Goal: Information Seeking & Learning: Learn about a topic

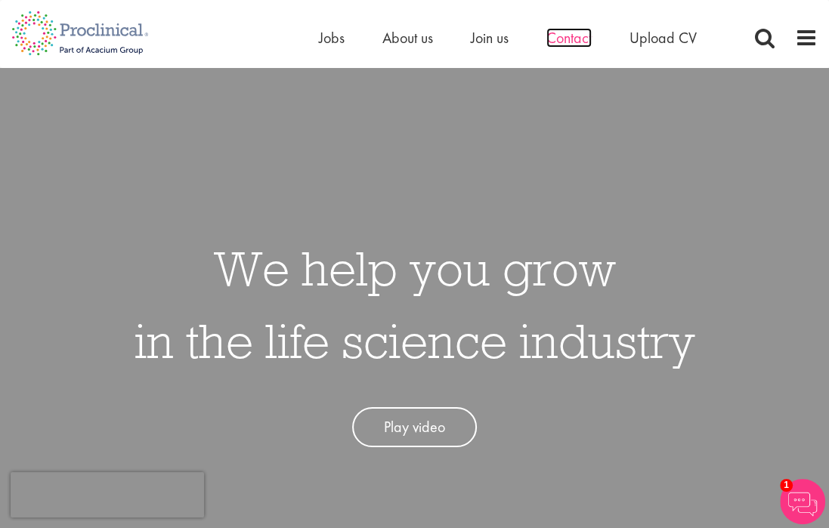
click at [574, 42] on span "Contact" at bounding box center [568, 38] width 45 height 20
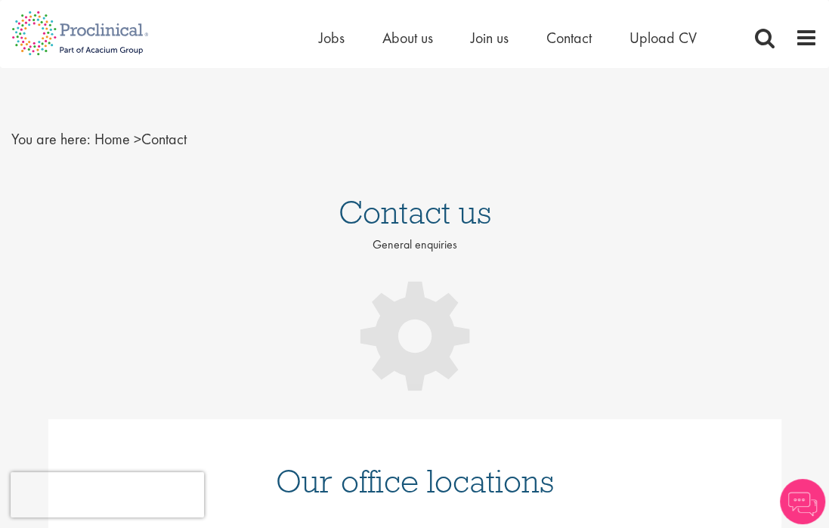
click at [580, 134] on nav "You are here: Home > Contact" at bounding box center [414, 139] width 806 height 37
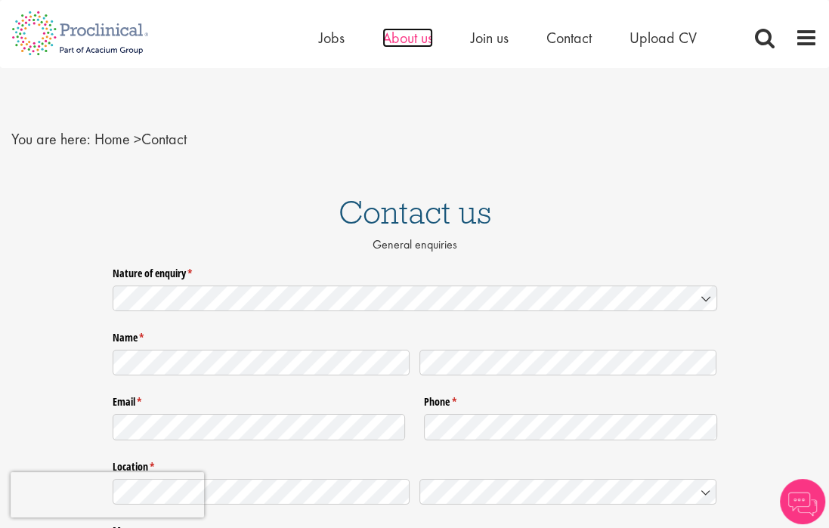
click at [404, 29] on span "About us" at bounding box center [407, 38] width 51 height 20
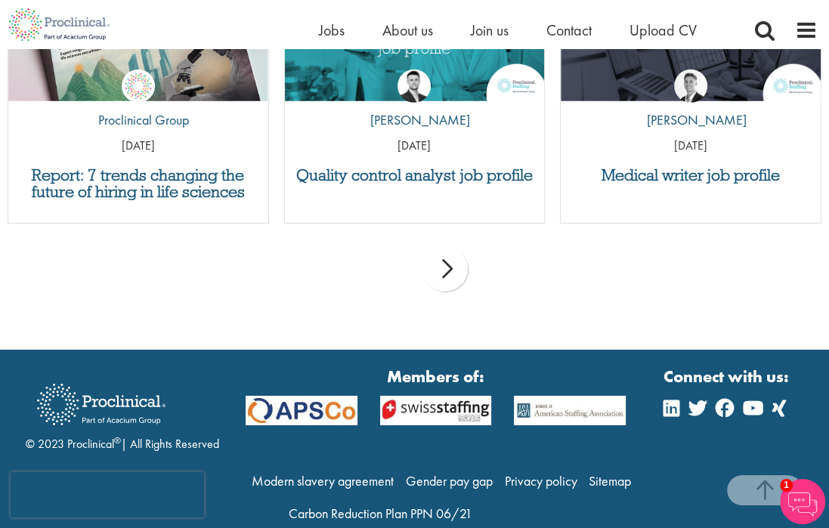
scroll to position [3486, 0]
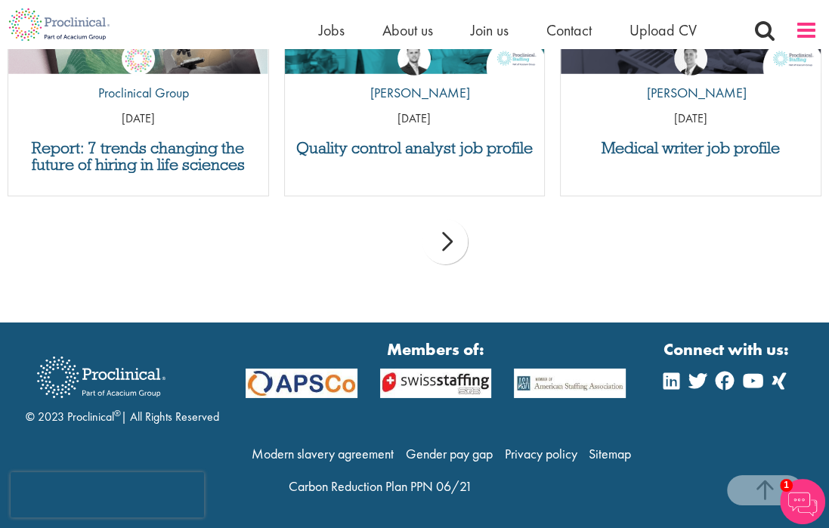
click at [807, 29] on span at bounding box center [806, 30] width 23 height 23
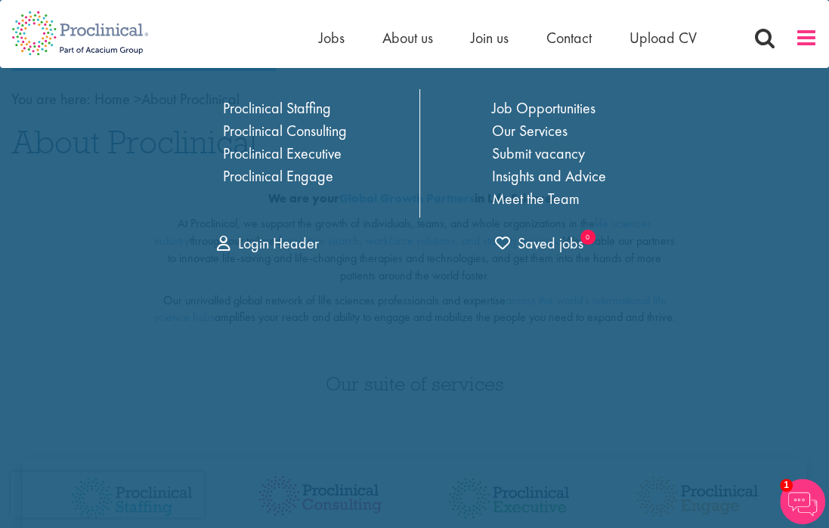
scroll to position [0, 0]
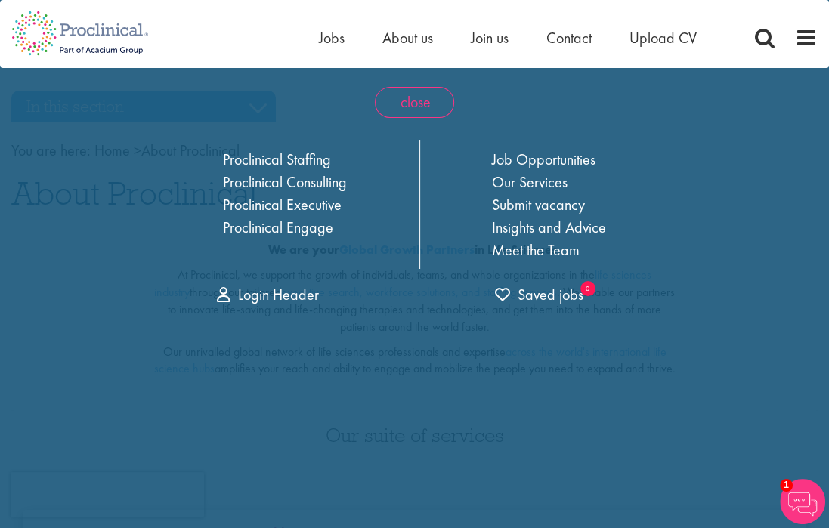
click at [440, 110] on span "close" at bounding box center [414, 102] width 79 height 31
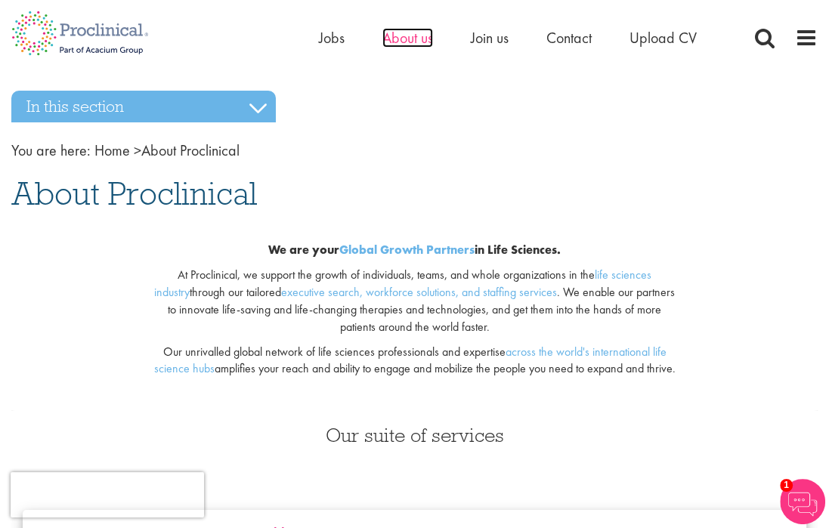
click at [418, 39] on span "About us" at bounding box center [407, 38] width 51 height 20
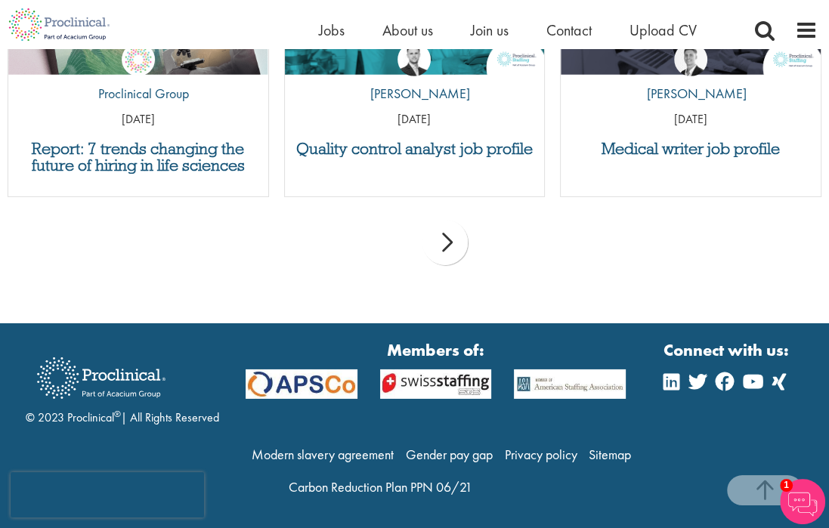
scroll to position [3486, 0]
